Goal: Find specific page/section: Find specific page/section

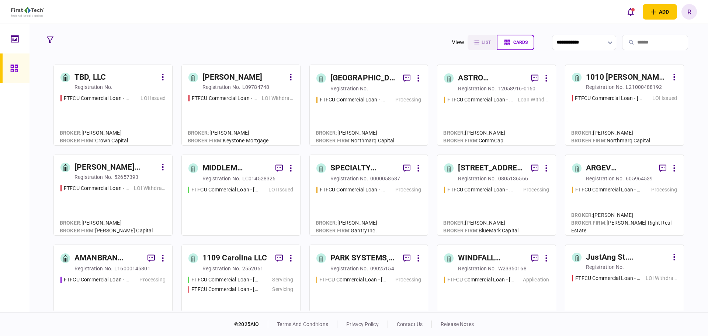
click at [490, 166] on div "[STREET_ADDRESS], LLC" at bounding box center [491, 168] width 67 height 12
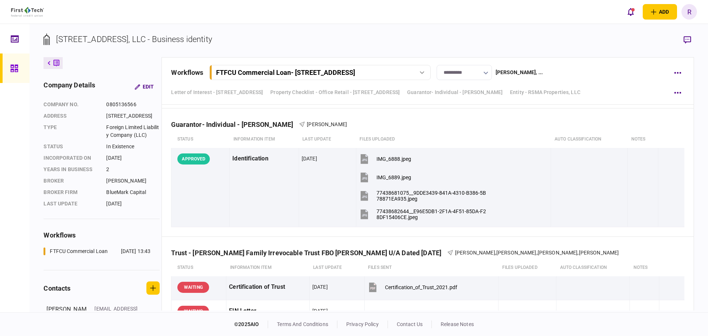
scroll to position [1742, 0]
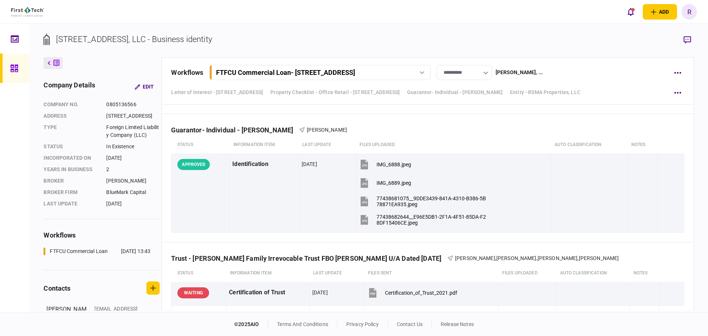
click at [16, 70] on icon at bounding box center [13, 67] width 7 height 7
